Goal: Task Accomplishment & Management: Manage account settings

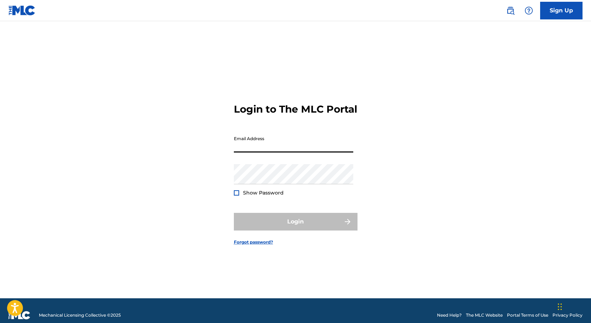
click at [289, 141] on input "Email Address" at bounding box center [293, 142] width 119 height 20
click at [451, 133] on div "Login to The MLC Portal Email Address Password Show Password Login Forgot passw…" at bounding box center [295, 168] width 494 height 259
click at [360, 78] on div "Login to The MLC Portal Email Address Password Show Password Login Forgot passw…" at bounding box center [295, 168] width 494 height 259
click at [27, 8] on img at bounding box center [21, 10] width 27 height 10
